Goal: Task Accomplishment & Management: Manage account settings

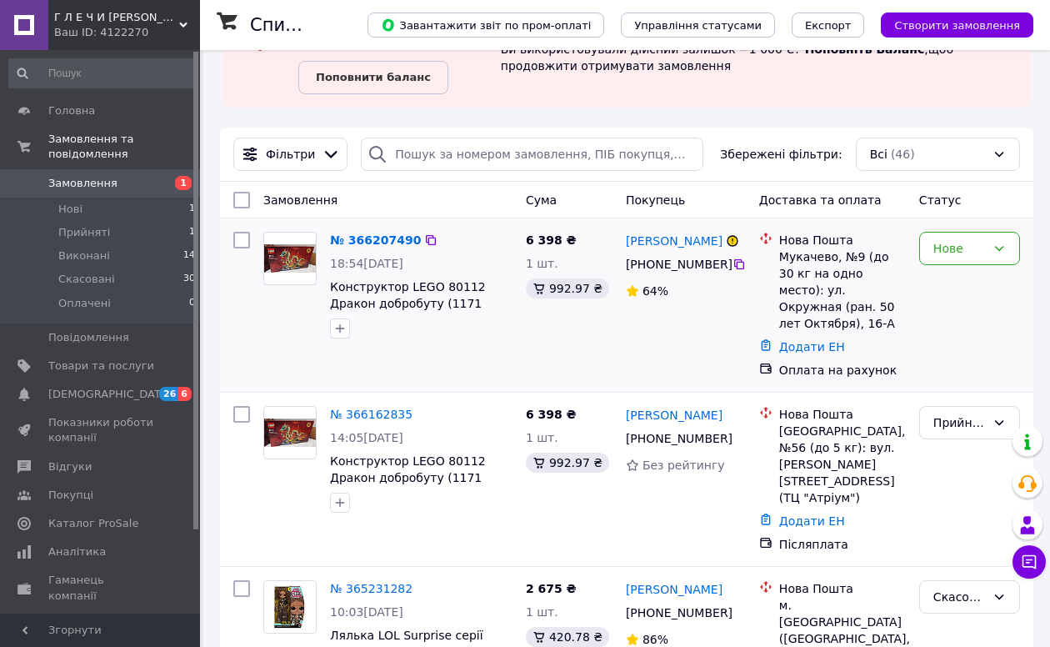
scroll to position [109, 0]
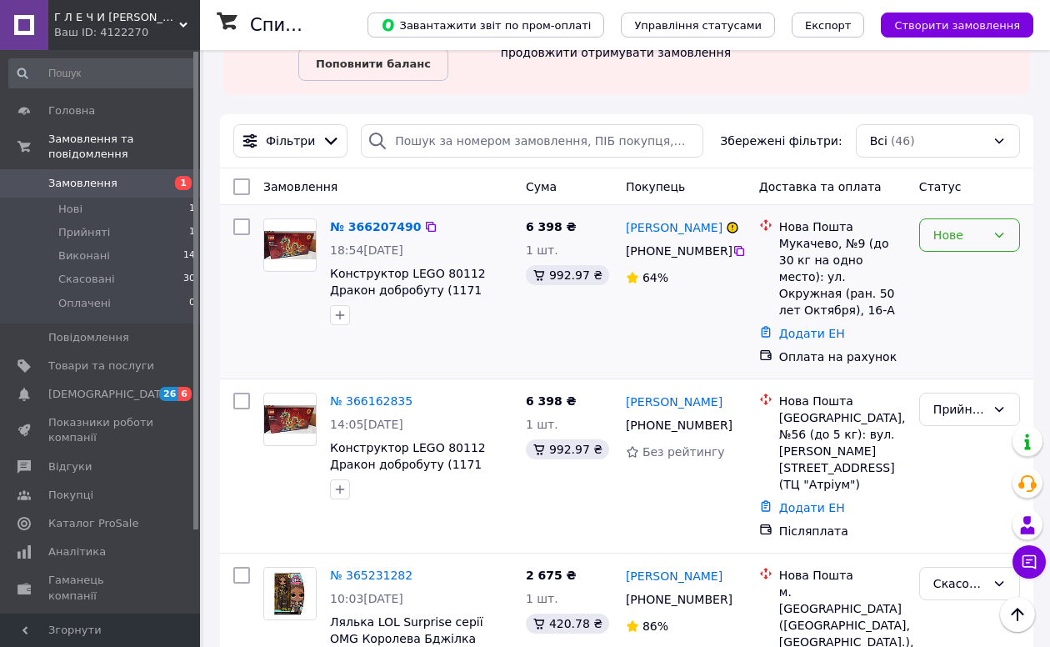
click at [988, 243] on div "Нове" at bounding box center [969, 234] width 101 height 33
click at [968, 333] on li "Скасовано" at bounding box center [969, 331] width 99 height 30
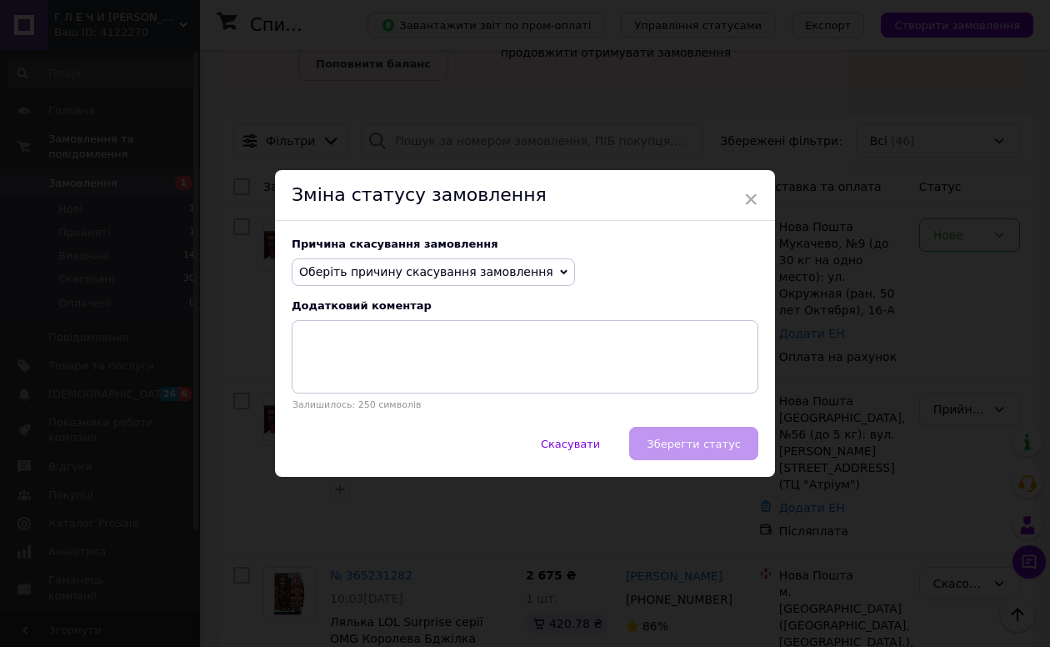
click at [453, 270] on span "Оберіть причину скасування замовлення" at bounding box center [426, 271] width 254 height 13
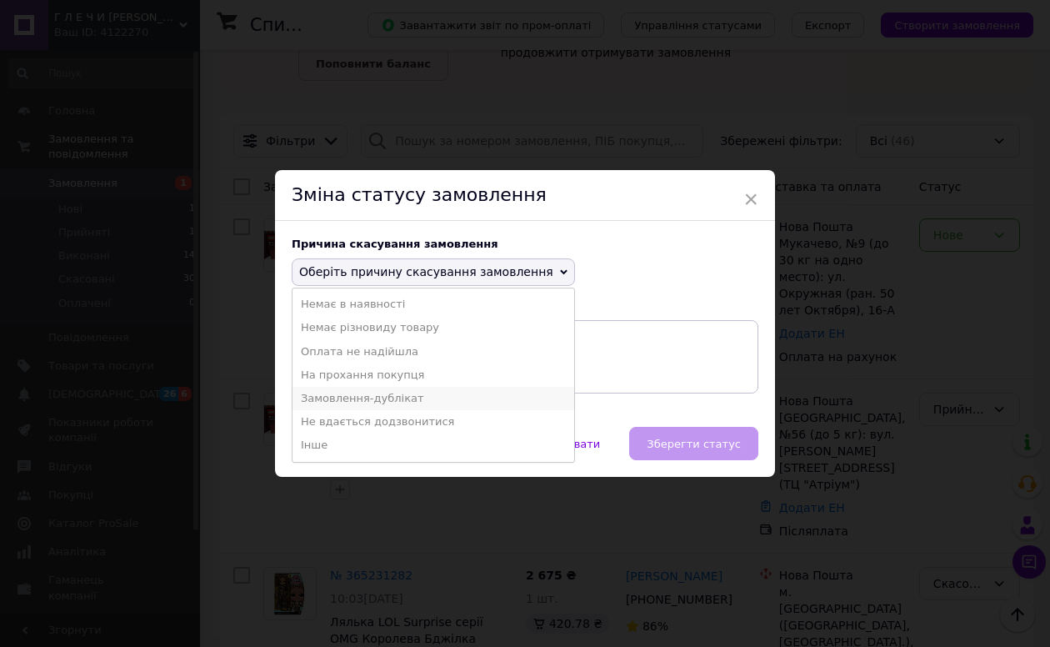
click at [413, 404] on li "Замовлення-дублікат" at bounding box center [434, 398] width 282 height 23
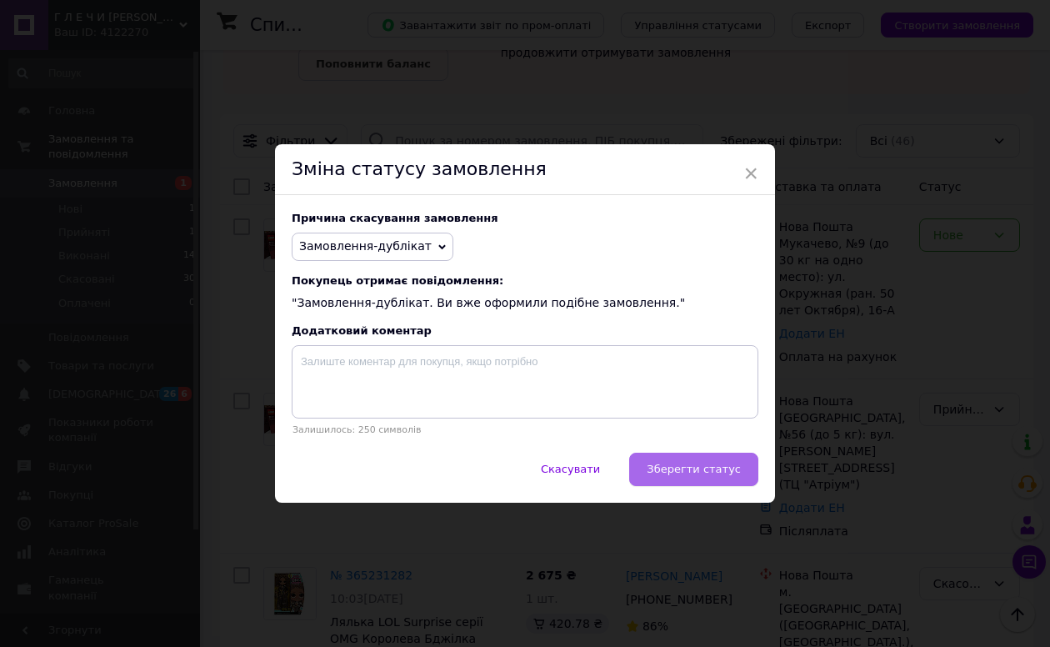
click at [735, 461] on button "Зберегти статус" at bounding box center [693, 469] width 129 height 33
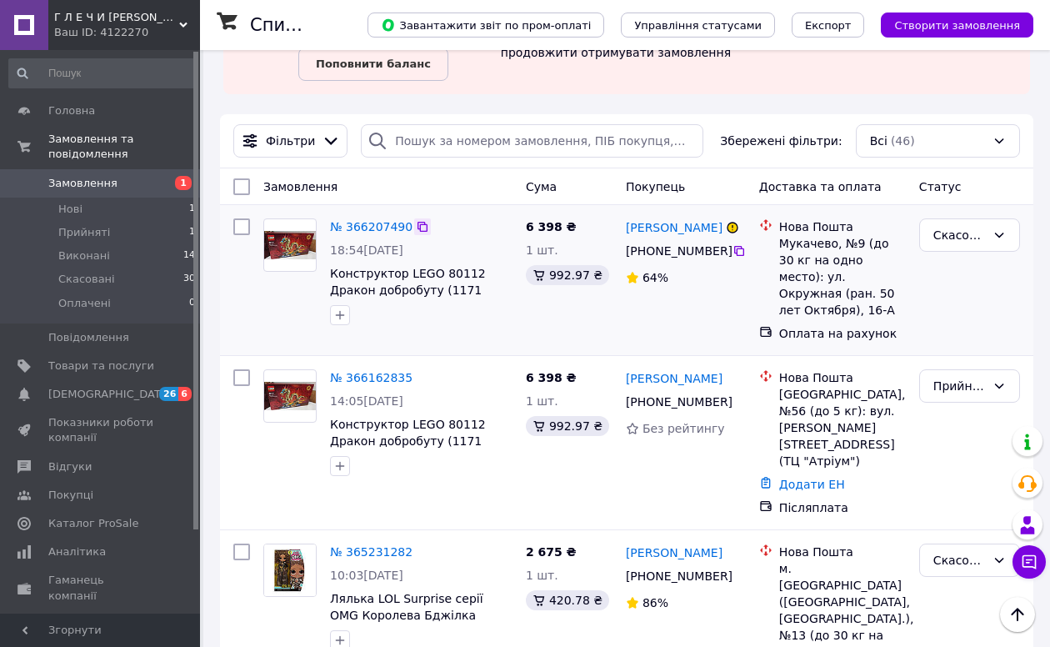
click at [426, 226] on icon at bounding box center [422, 226] width 13 height 13
click at [115, 524] on span "Каталог ProSale" at bounding box center [93, 523] width 90 height 15
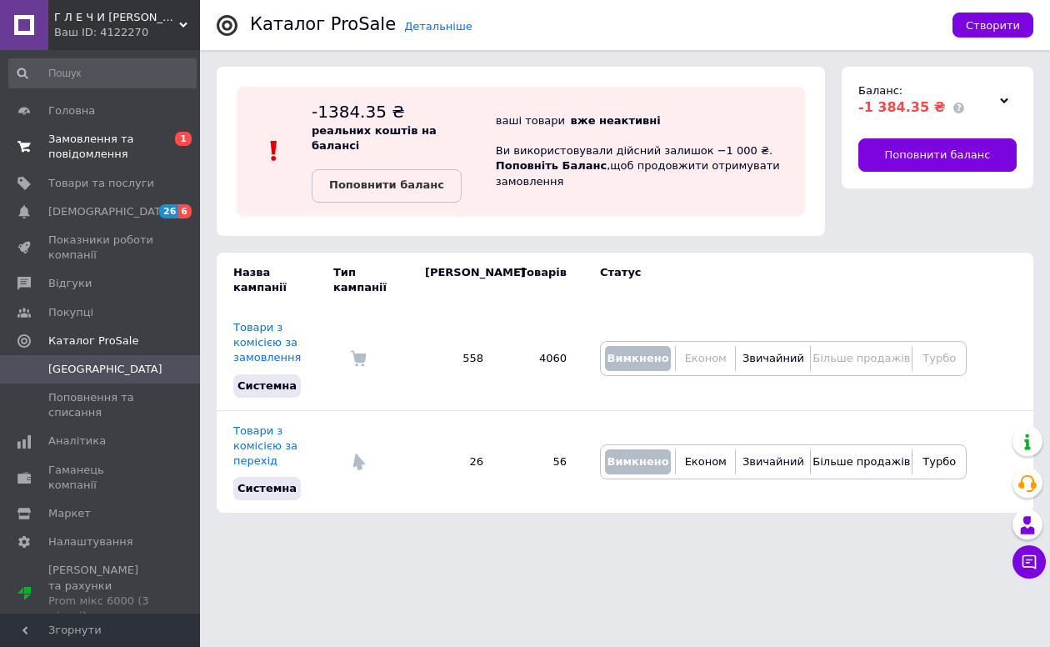
click at [95, 152] on span "Замовлення та повідомлення" at bounding box center [101, 147] width 106 height 30
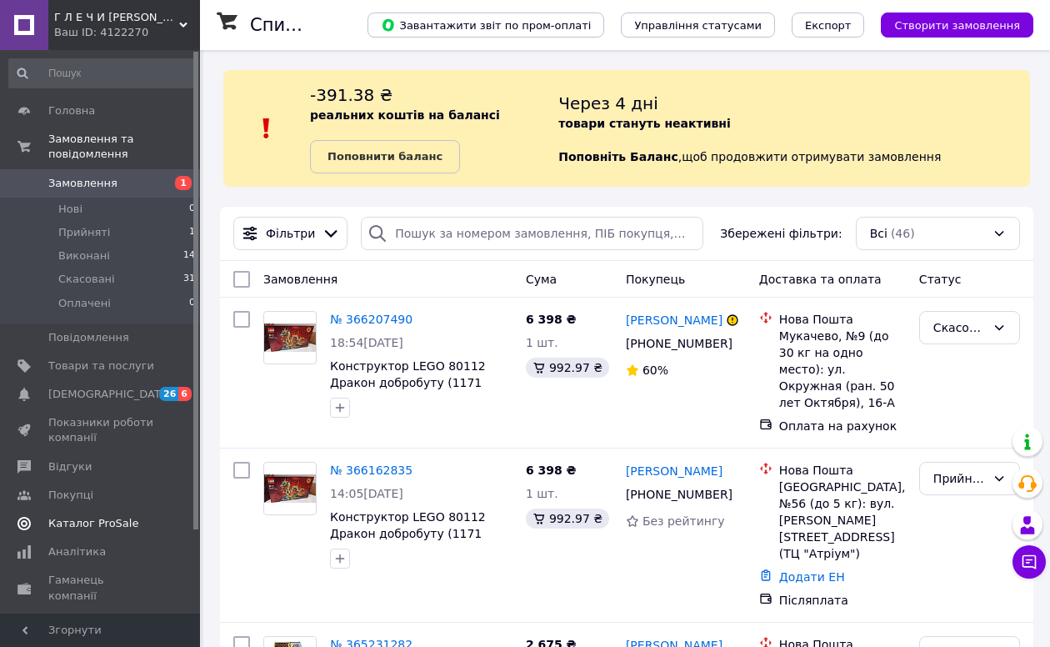
click at [100, 524] on span "Каталог ProSale" at bounding box center [93, 523] width 90 height 15
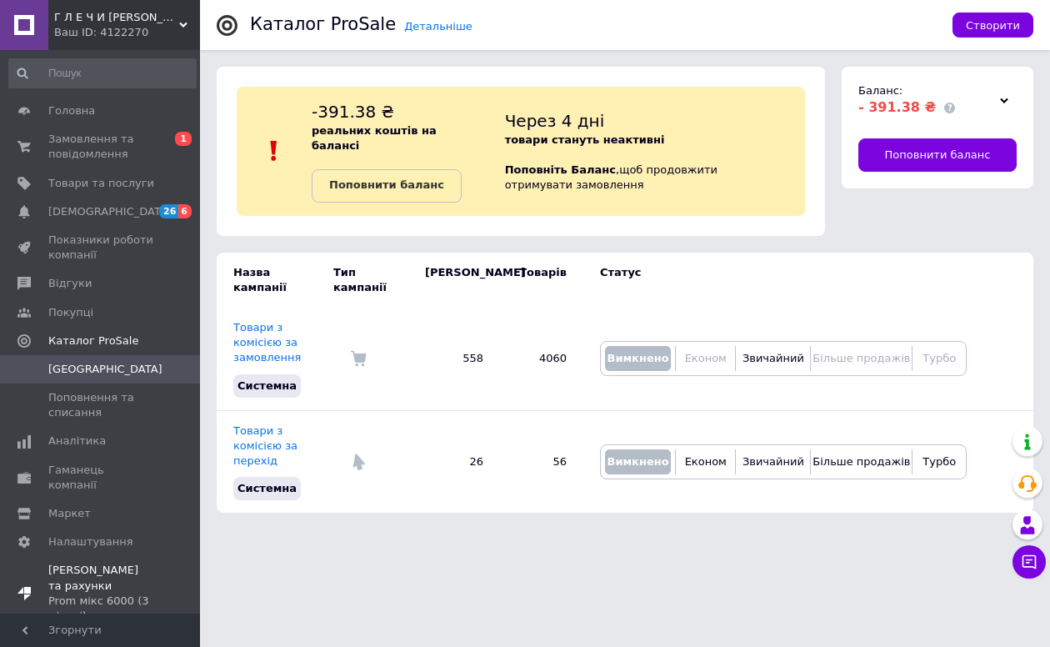
click at [116, 593] on div "Prom мікс 6000 (3 місяці)" at bounding box center [101, 608] width 106 height 30
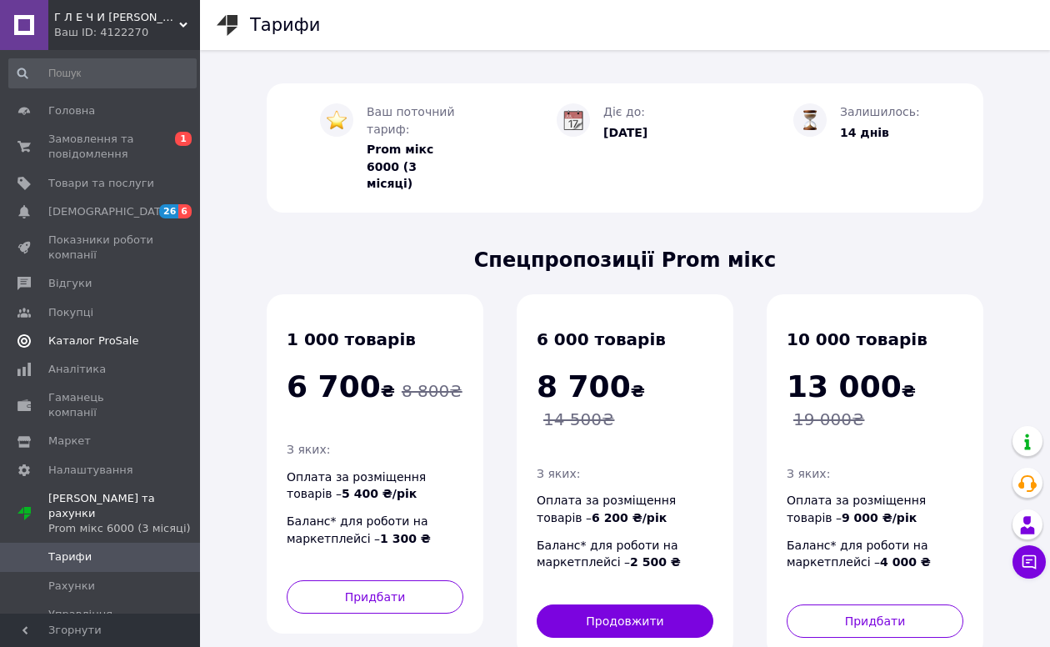
click at [97, 337] on span "Каталог ProSale" at bounding box center [93, 340] width 90 height 15
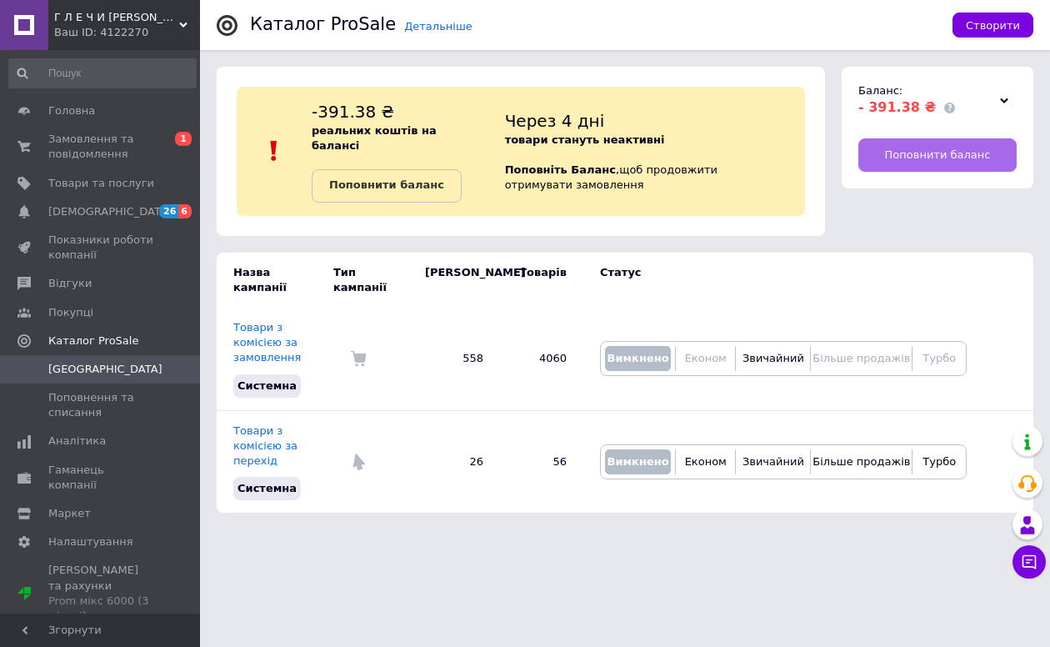
click at [942, 154] on span "Поповнити баланс" at bounding box center [938, 155] width 106 height 15
